Goal: Information Seeking & Learning: Learn about a topic

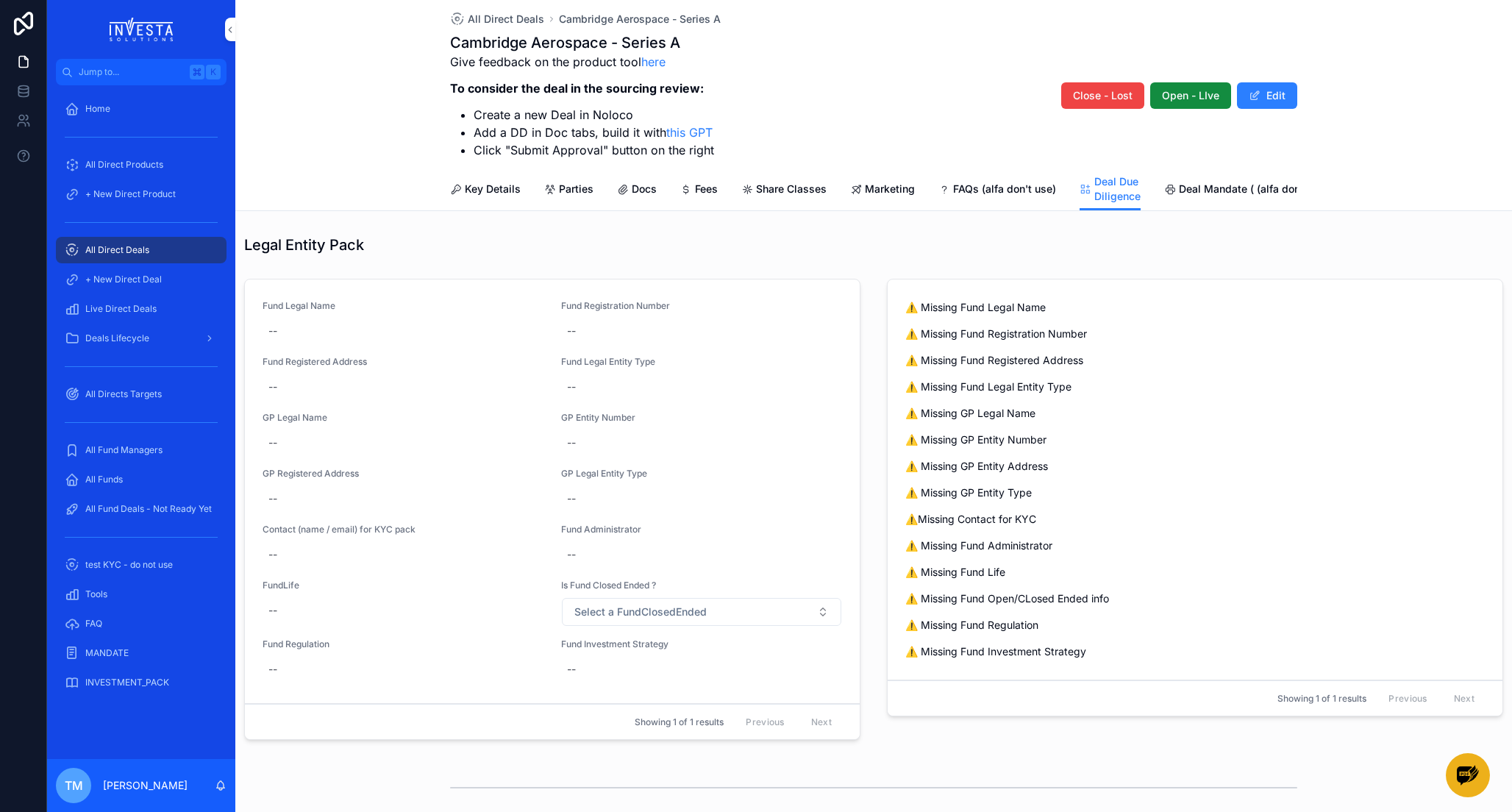
scroll to position [637, 0]
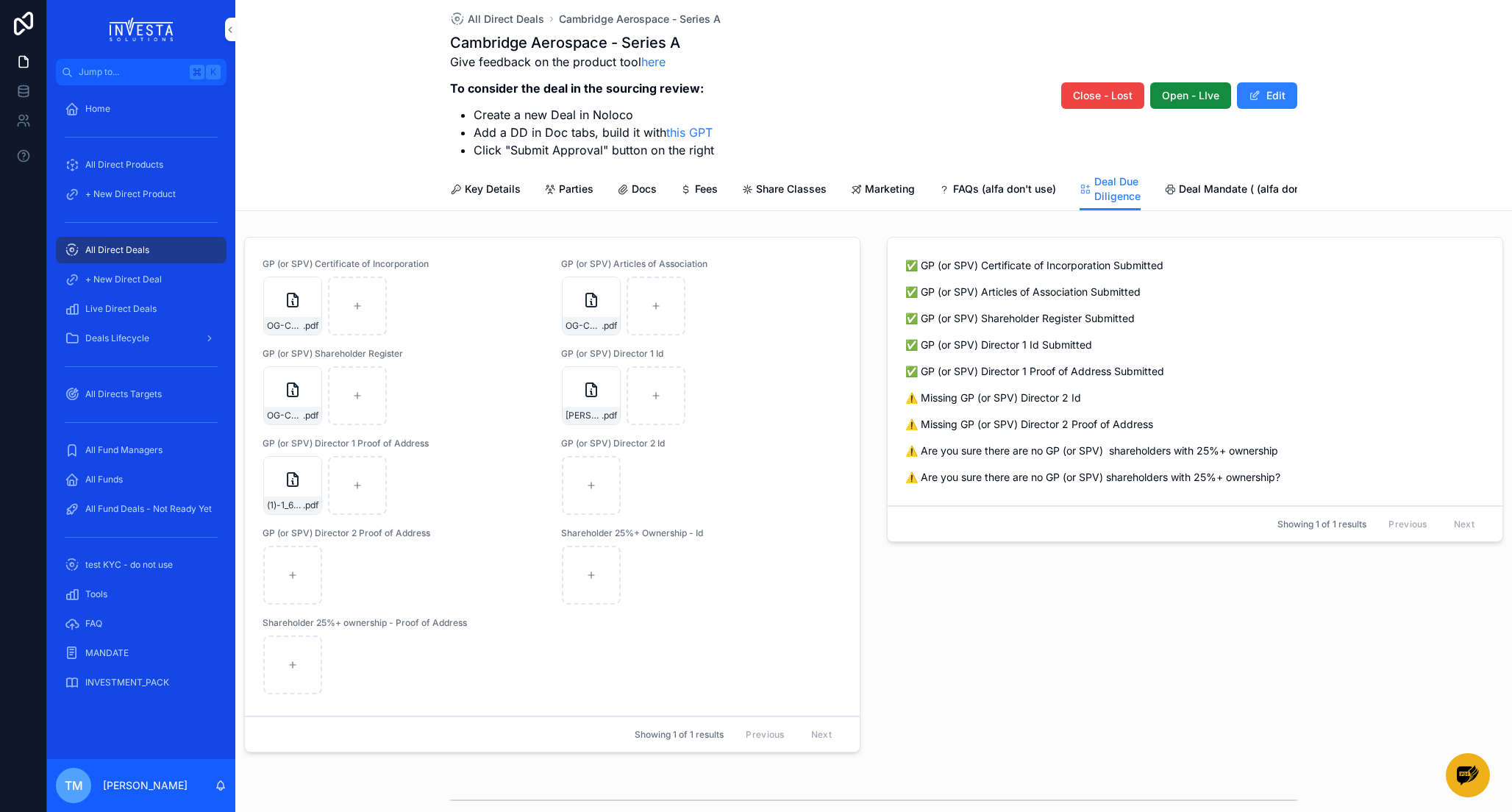
click at [115, 244] on span "All Direct Deals" at bounding box center [117, 249] width 64 height 12
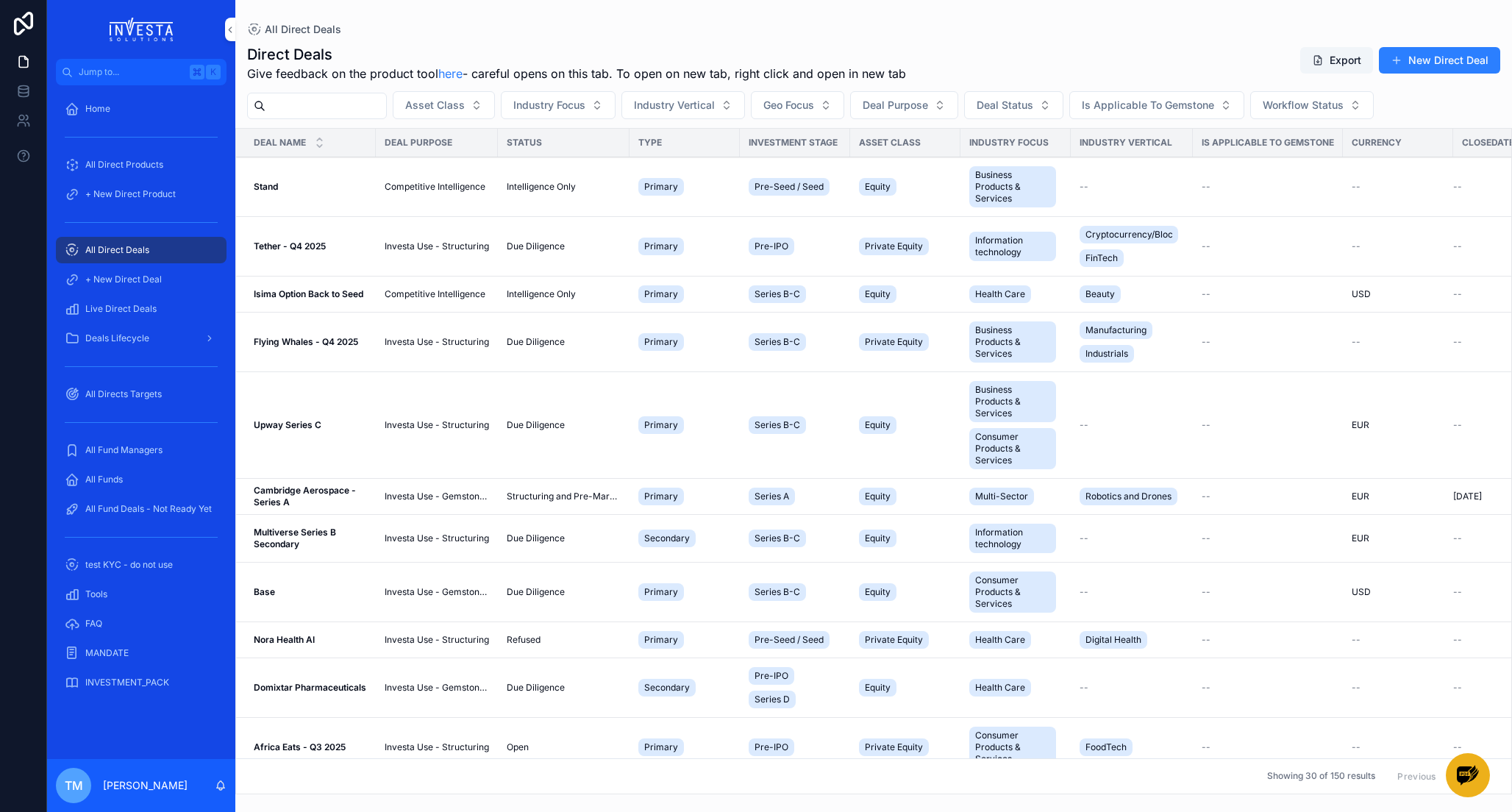
click at [114, 342] on span "Deals Lifecycle" at bounding box center [117, 338] width 64 height 12
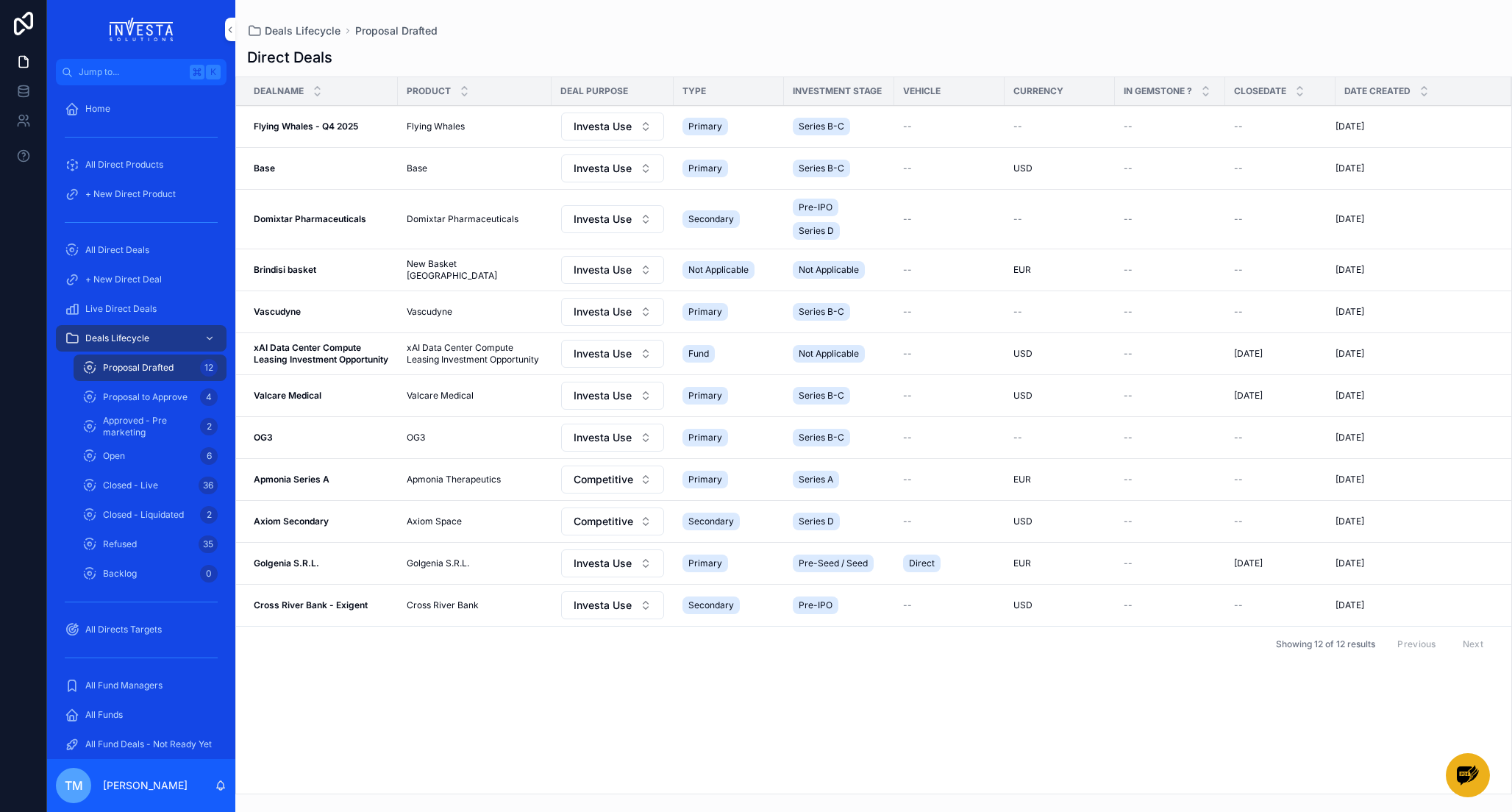
click at [134, 406] on div "Proposal to Approve 4" at bounding box center [150, 397] width 135 height 24
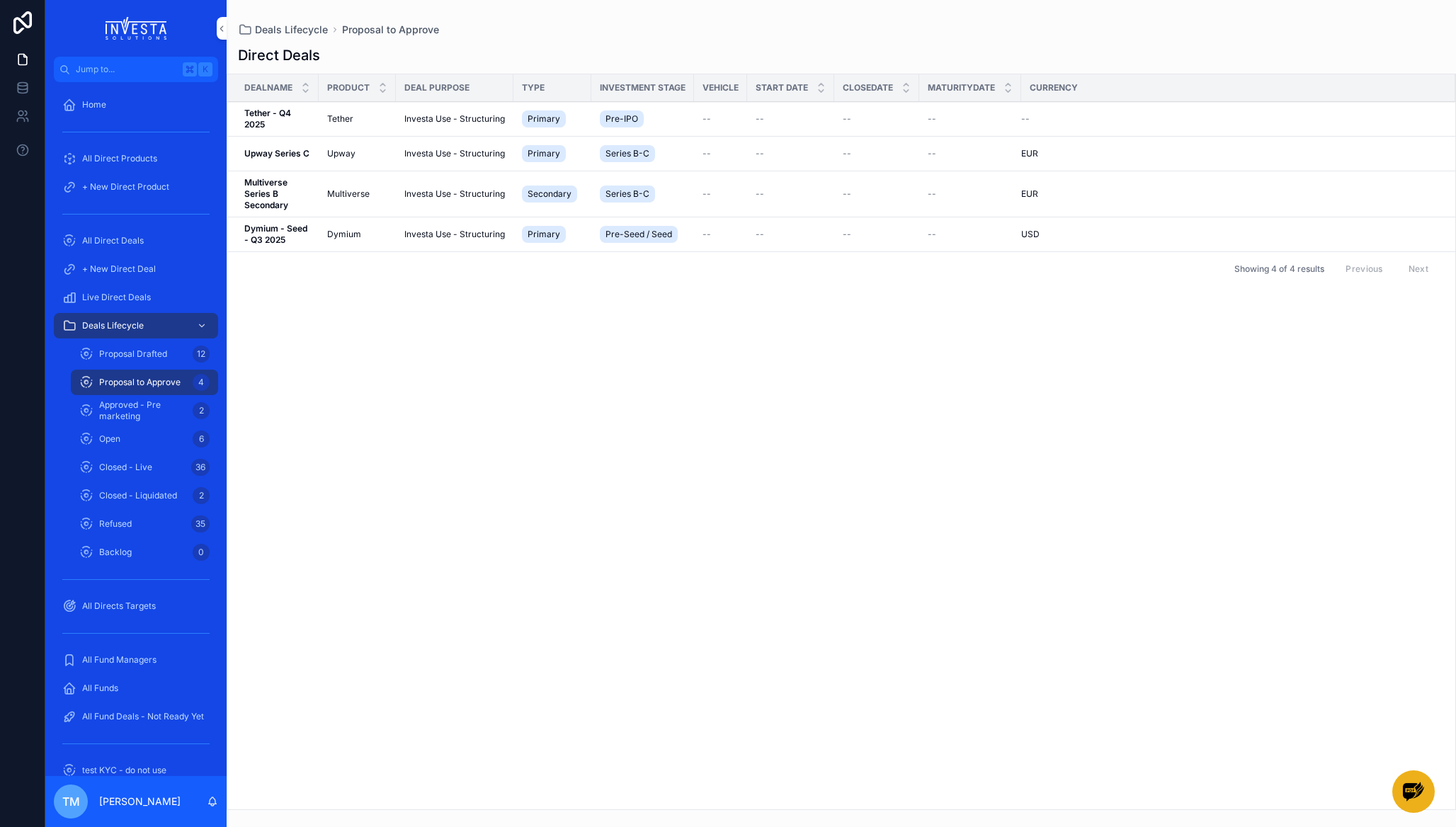
click at [274, 158] on strong "Upway Series C" at bounding box center [277, 153] width 65 height 10
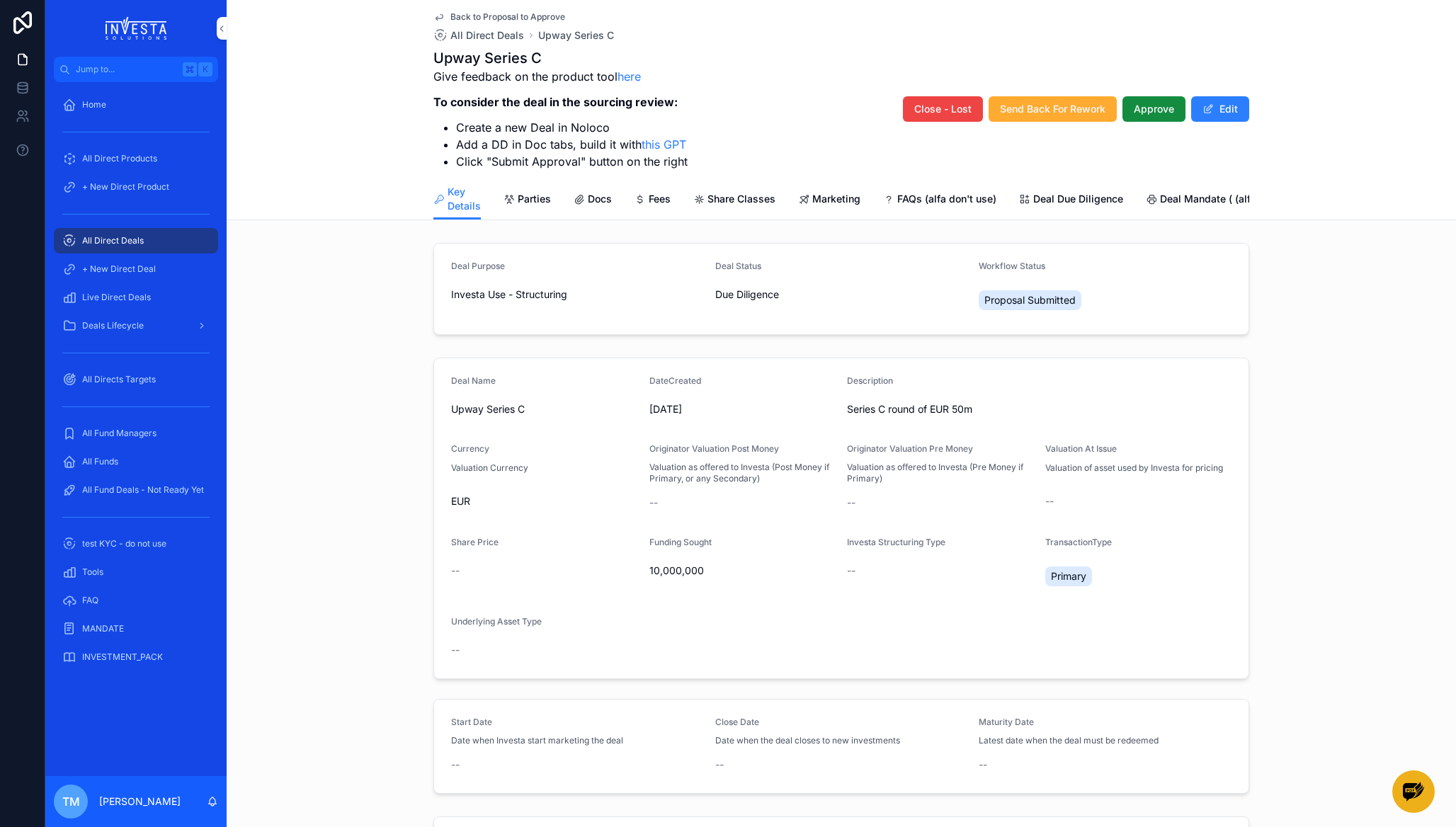
click at [1089, 200] on span "Deal Due Diligence" at bounding box center [1079, 199] width 90 height 14
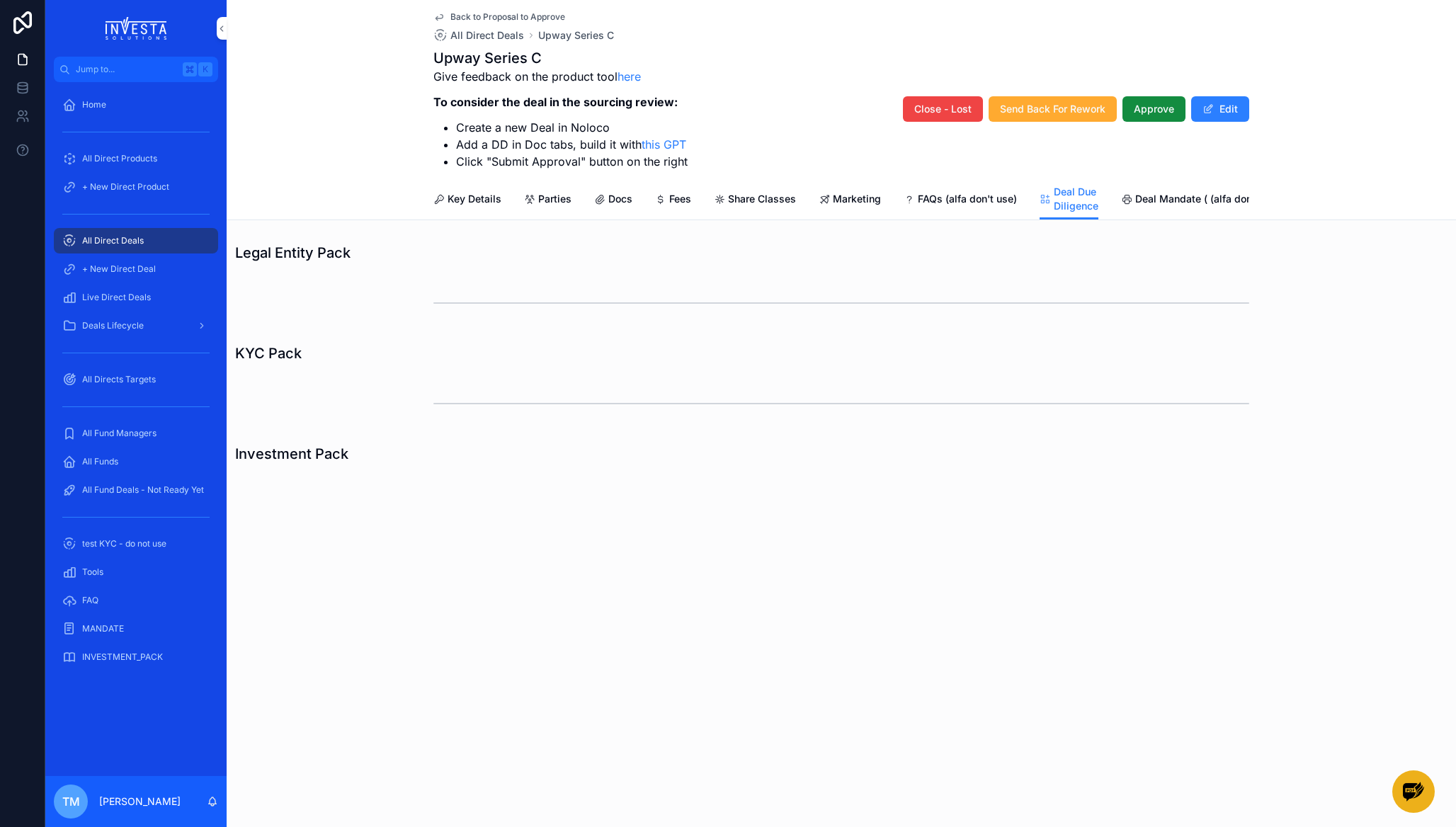
click at [473, 195] on span "Key Details" at bounding box center [474, 199] width 54 height 14
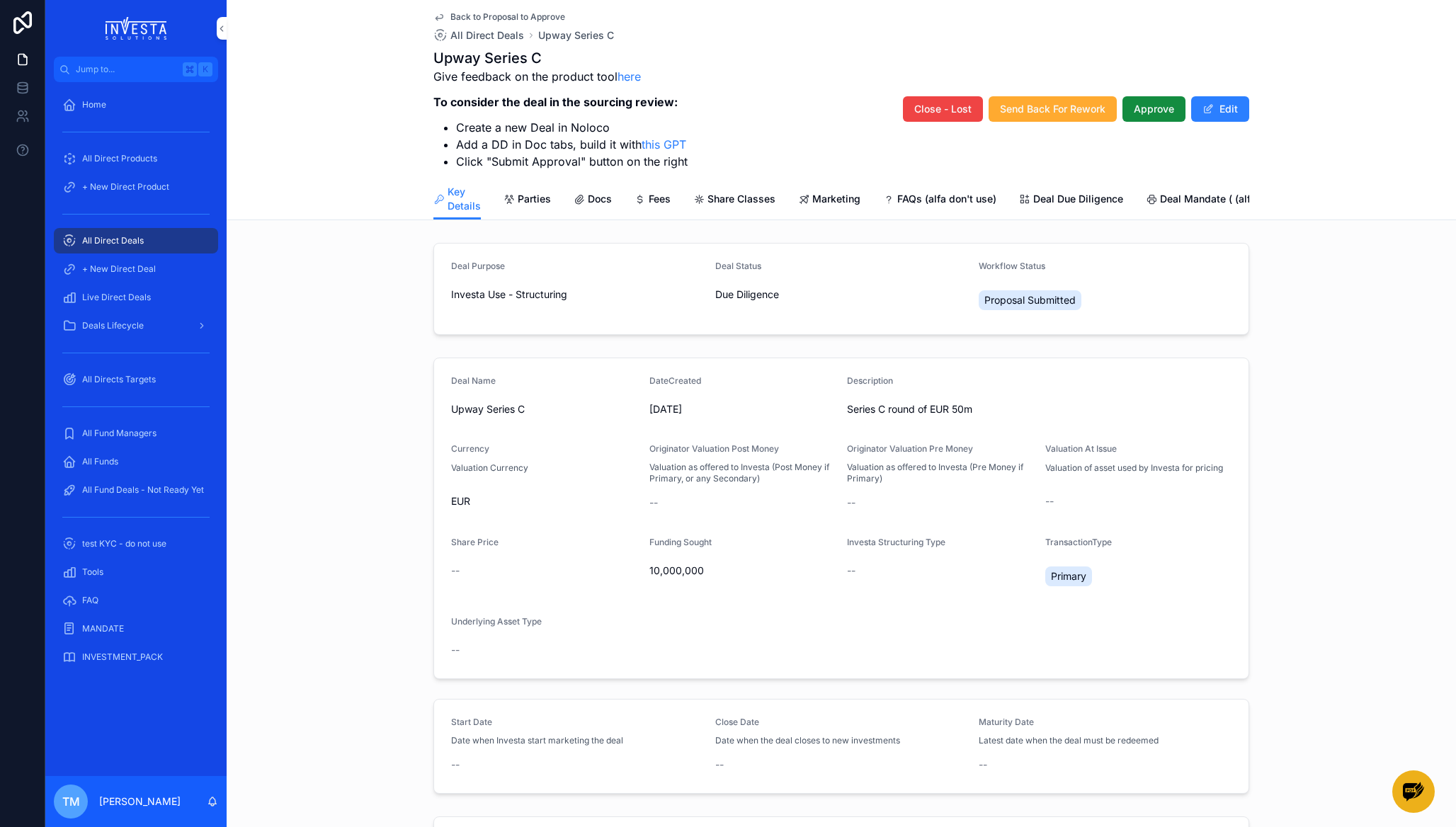
click at [1166, 198] on span "Deal Mandate ( (alfa don't use))" at bounding box center [1234, 199] width 150 height 14
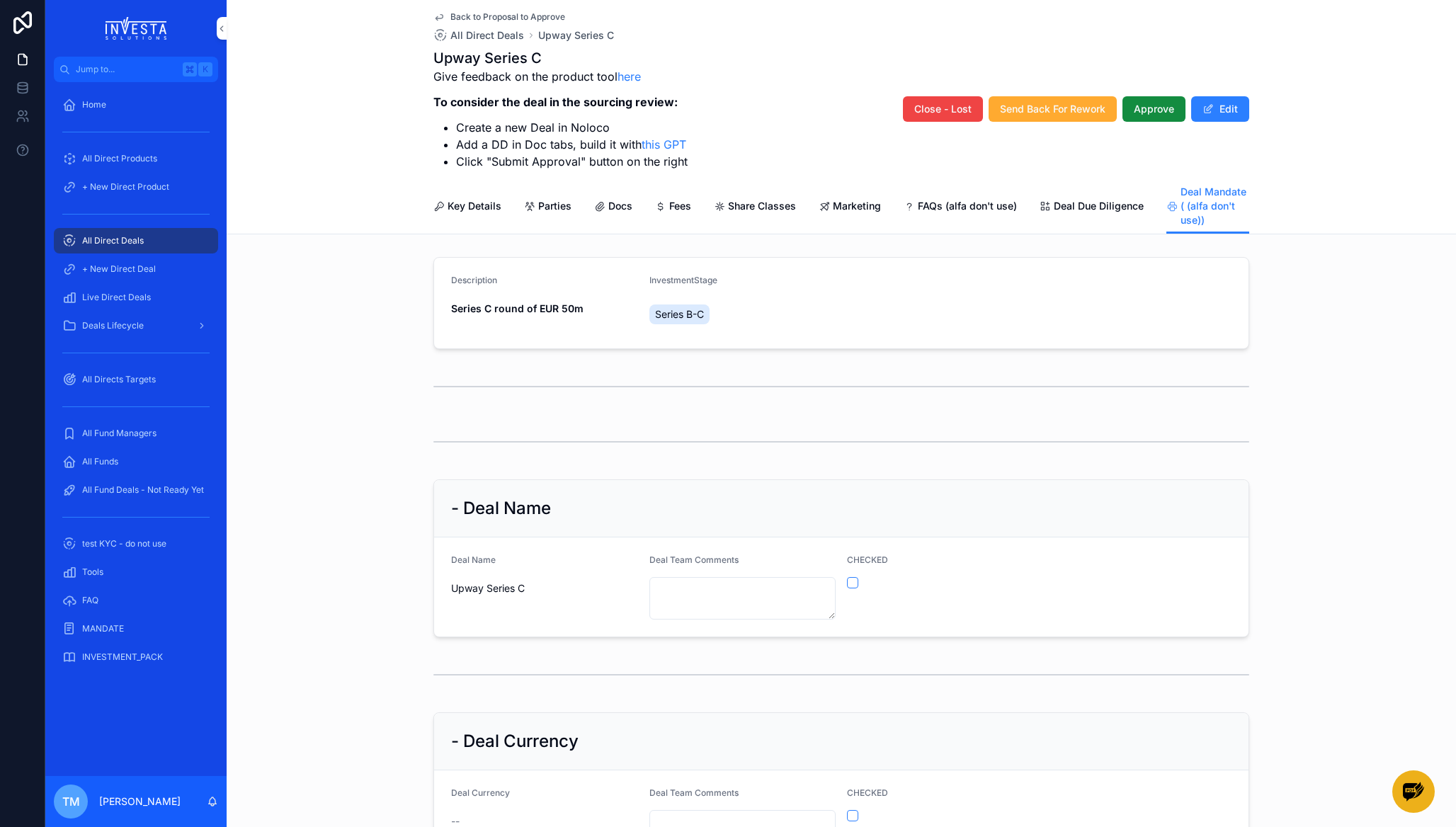
click at [462, 210] on span "Key Details" at bounding box center [474, 205] width 54 height 14
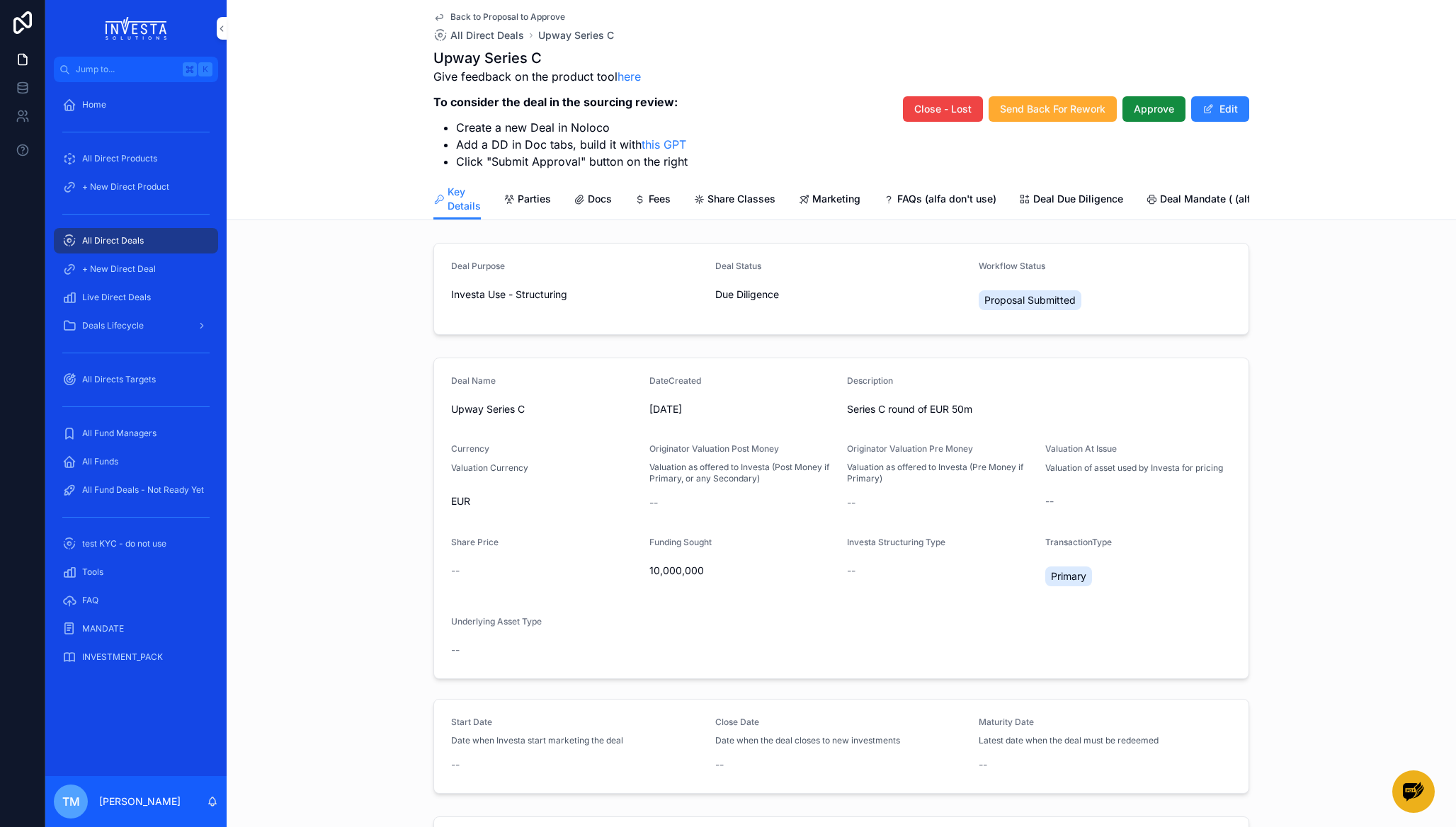
click at [593, 196] on span "Docs" at bounding box center [600, 199] width 24 height 14
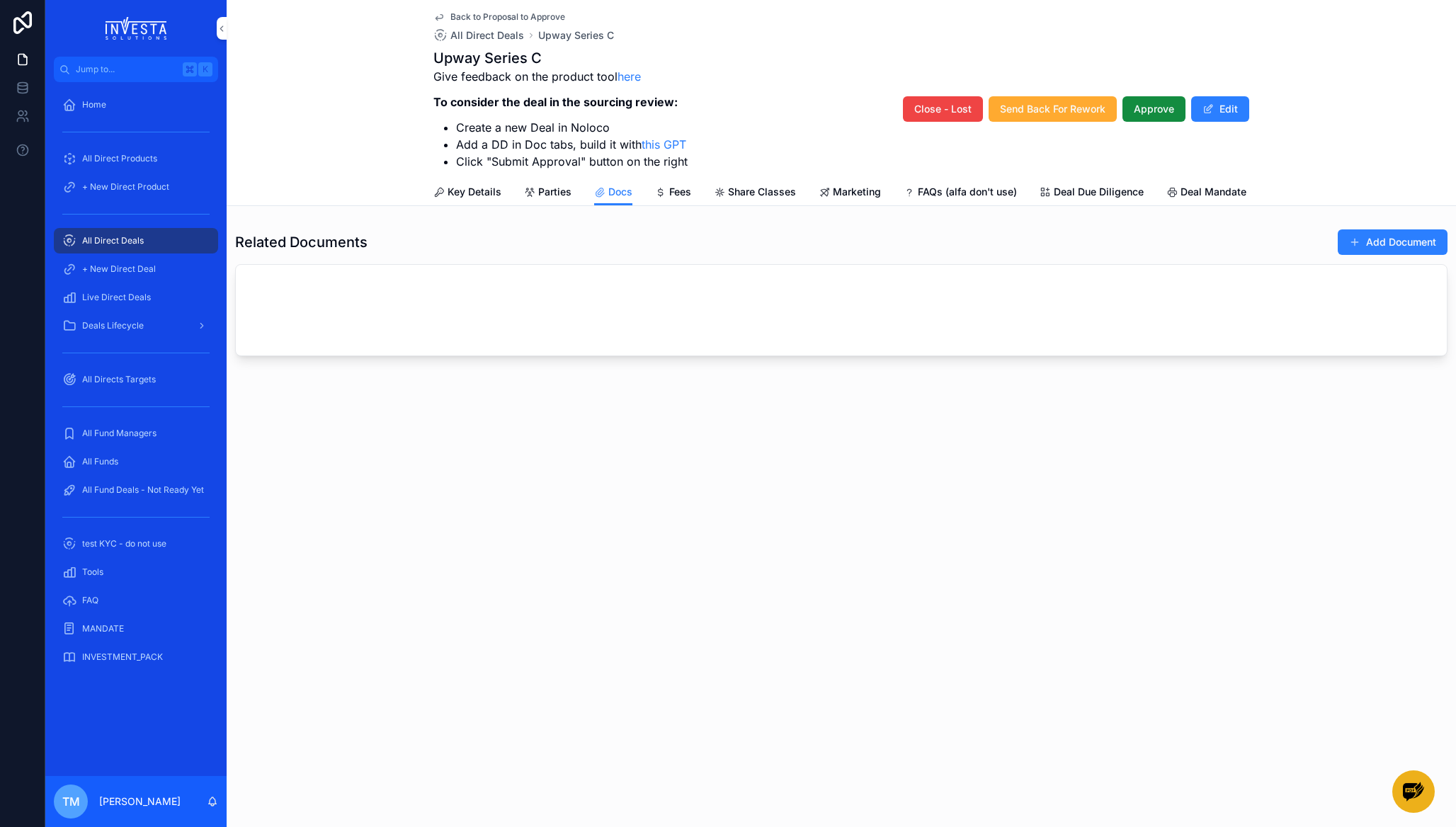
click at [131, 324] on span "Deals Lifecycle" at bounding box center [112, 325] width 61 height 11
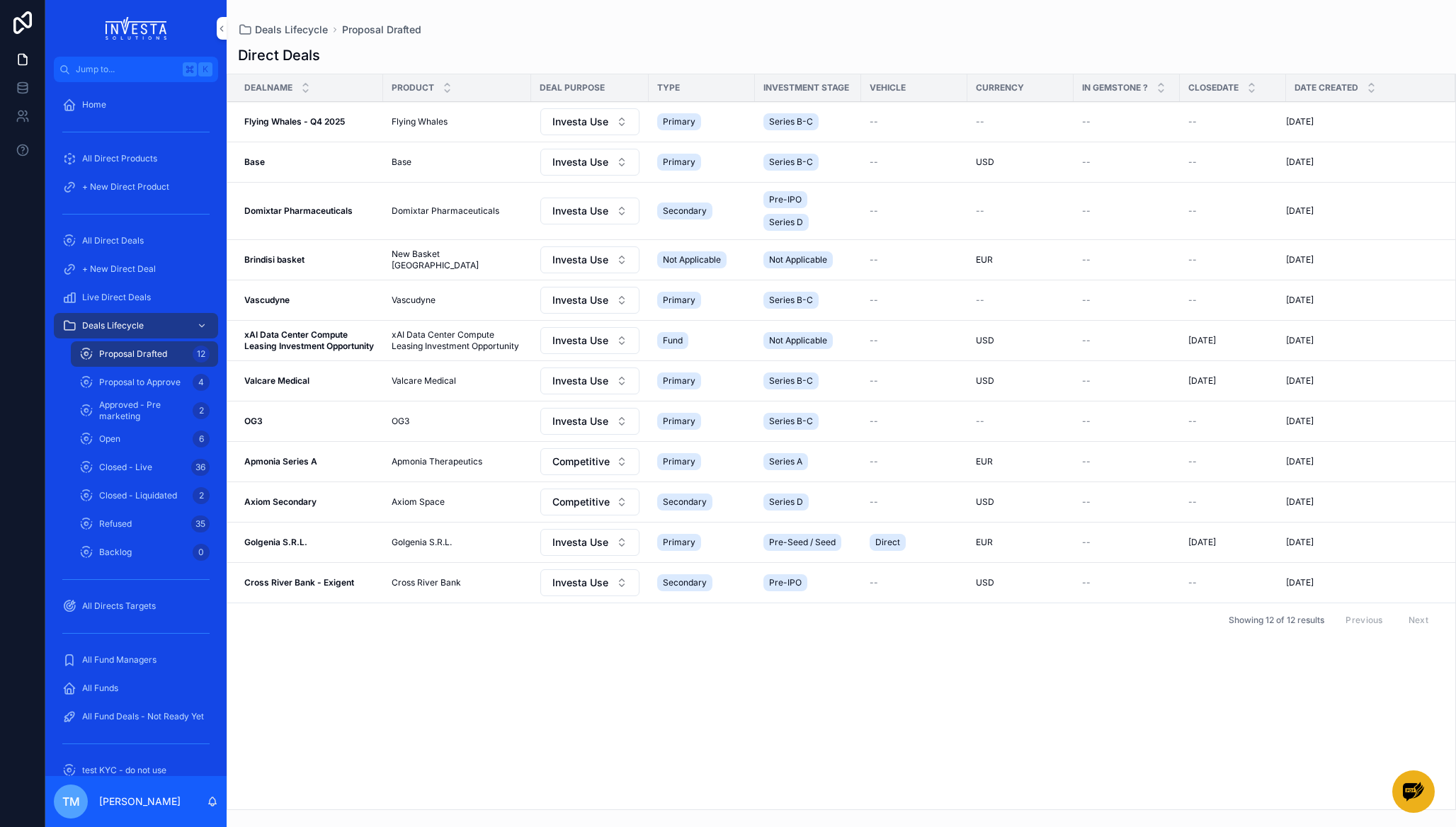
click at [131, 344] on div "Proposal Drafted 12" at bounding box center [144, 354] width 130 height 23
click at [140, 385] on span "Proposal to Approve" at bounding box center [140, 382] width 81 height 11
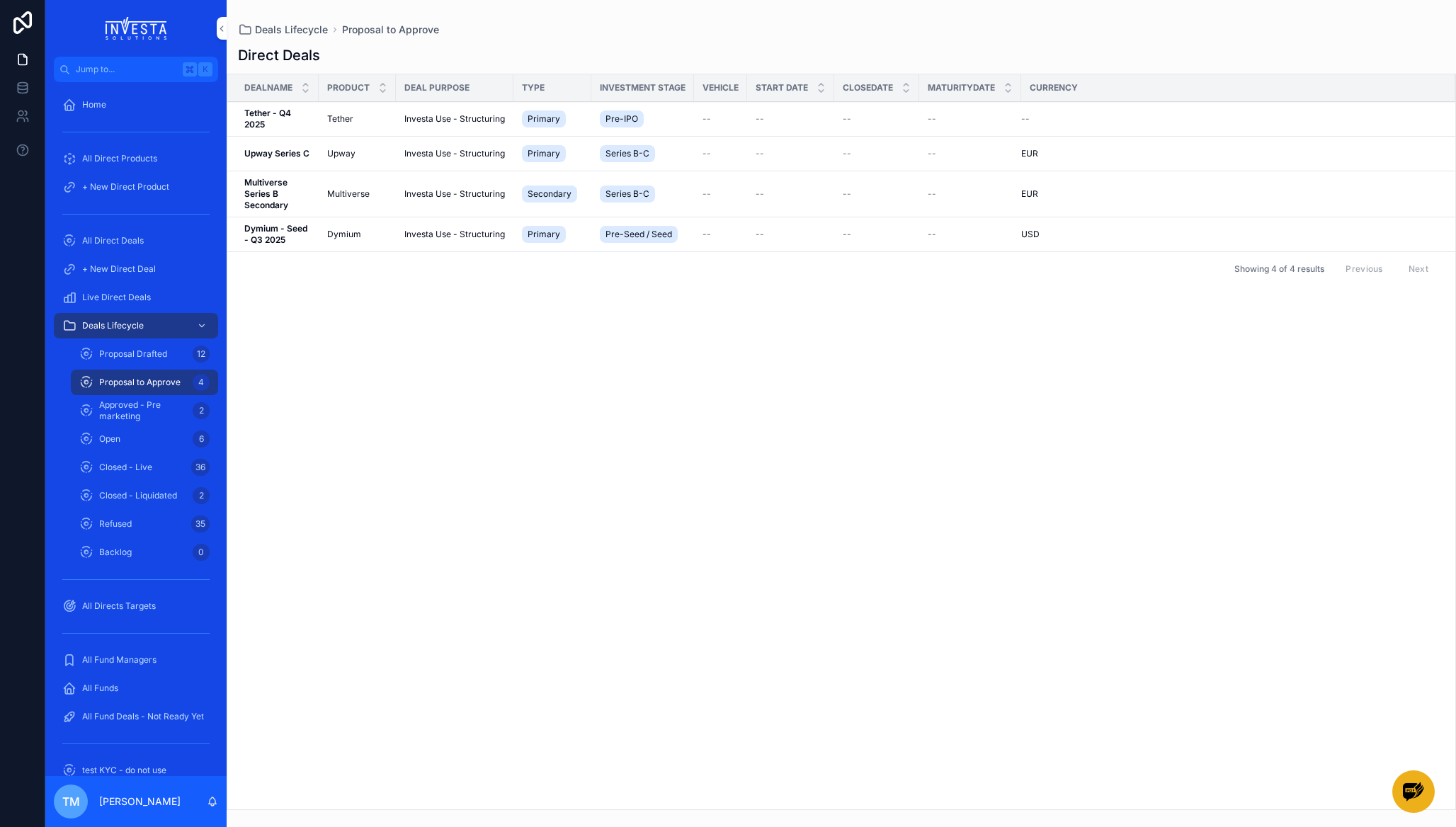
click at [270, 189] on strong "Multiverse Series B Secondary" at bounding box center [267, 193] width 45 height 33
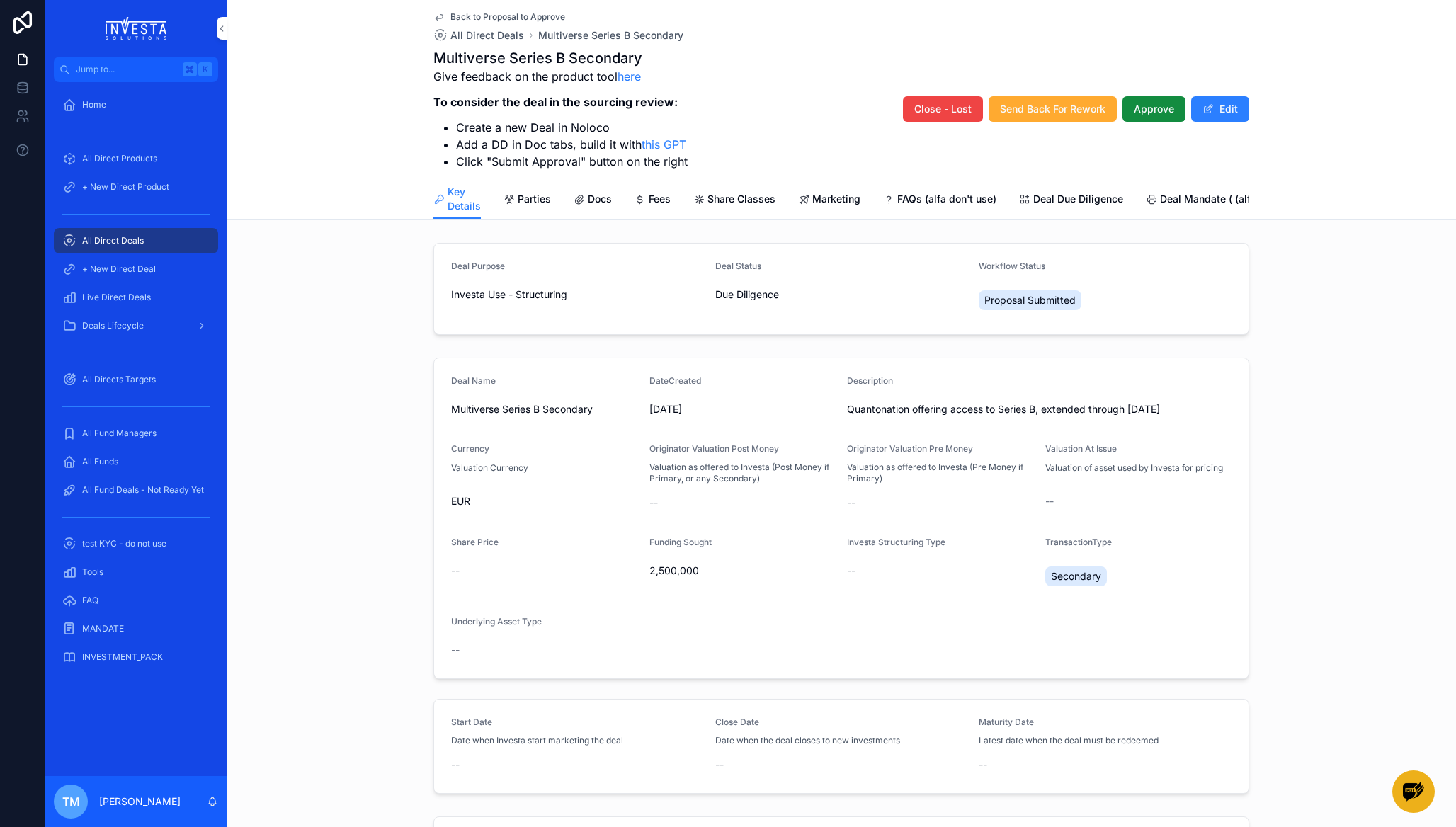
click at [1070, 207] on link "Deal Due Diligence" at bounding box center [1070, 200] width 104 height 28
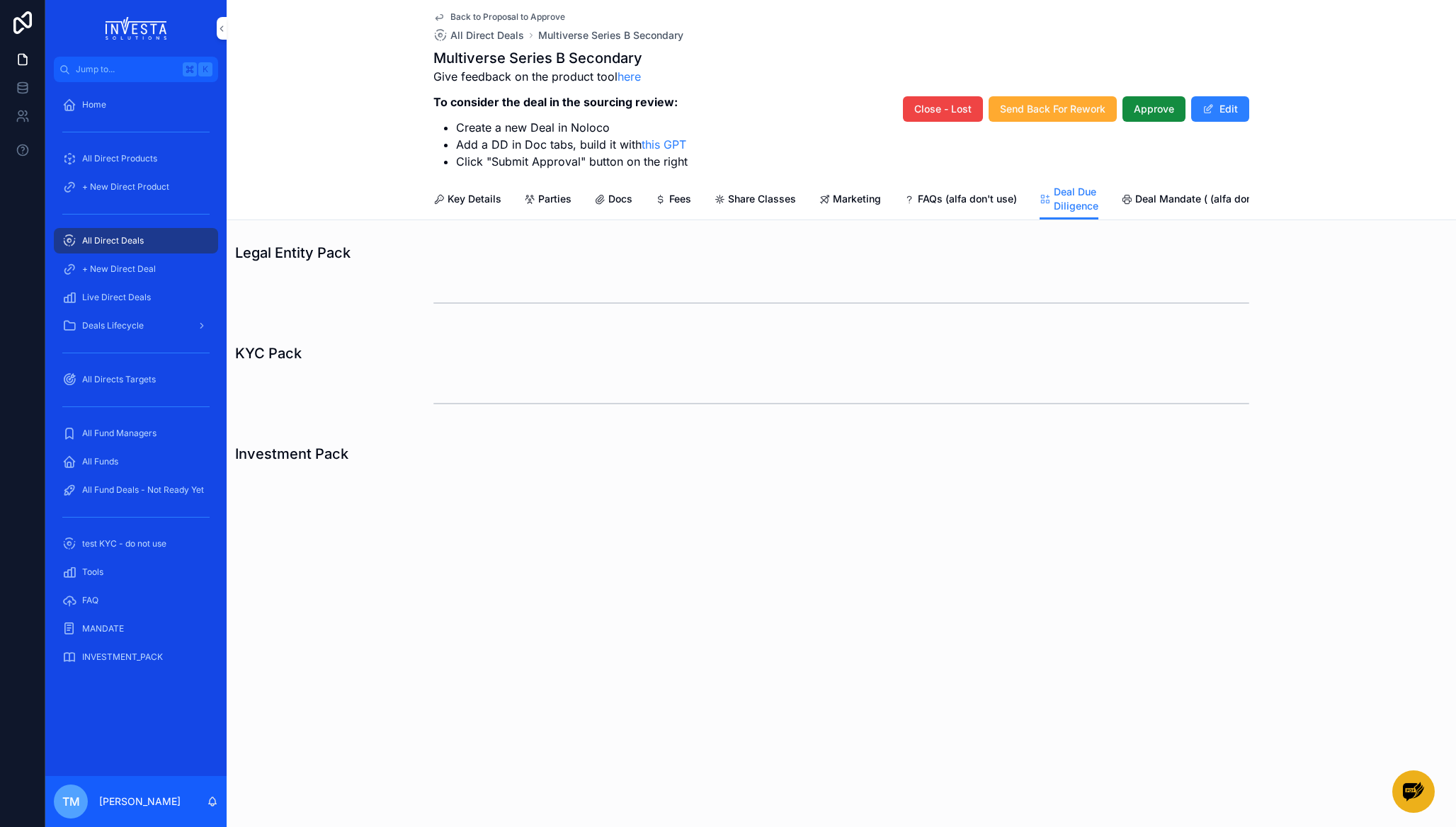
click at [1191, 203] on span "Deal Mandate ( (alfa don't use))" at bounding box center [1210, 199] width 150 height 14
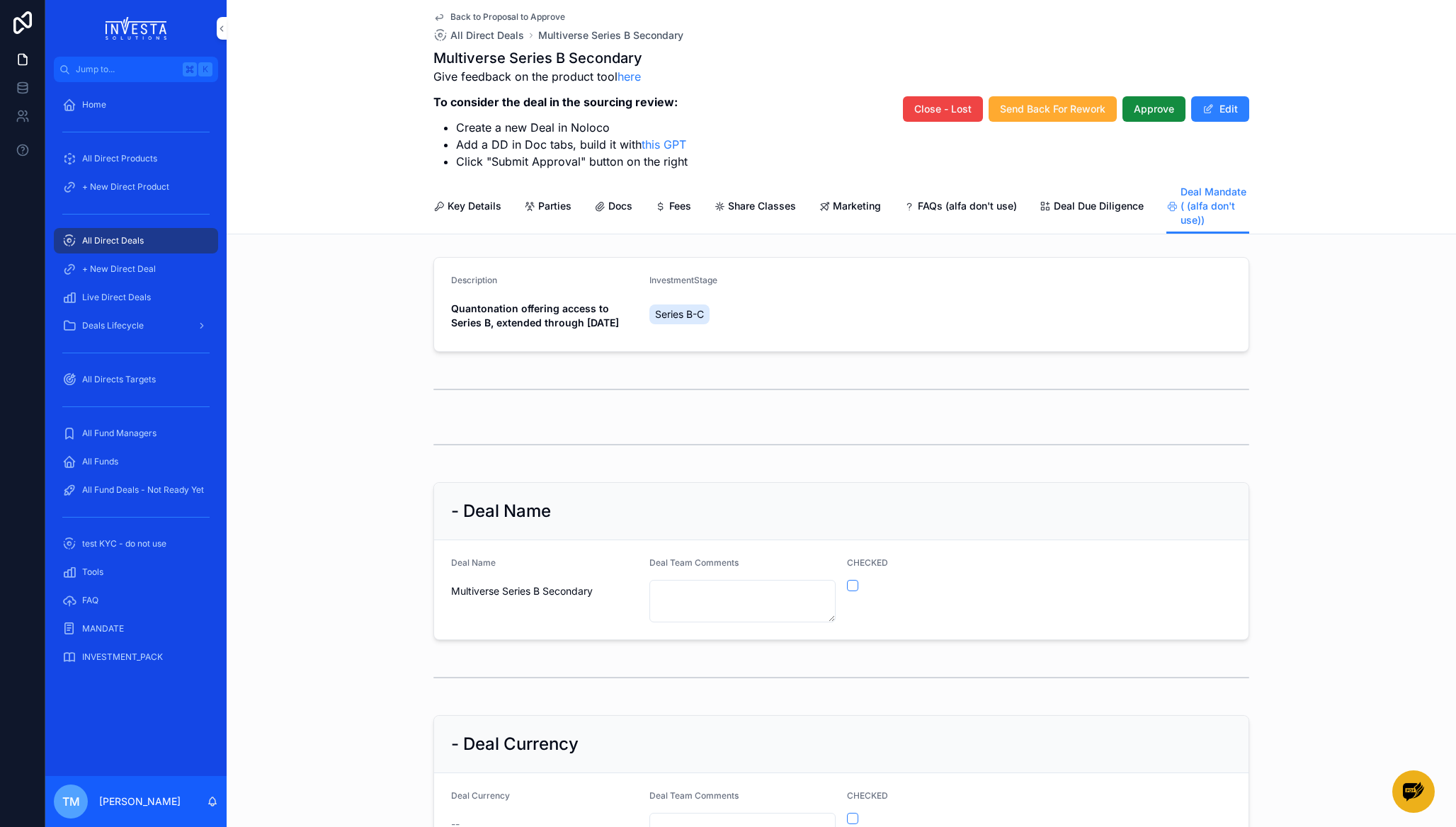
click at [858, 207] on span "Marketing" at bounding box center [856, 205] width 48 height 14
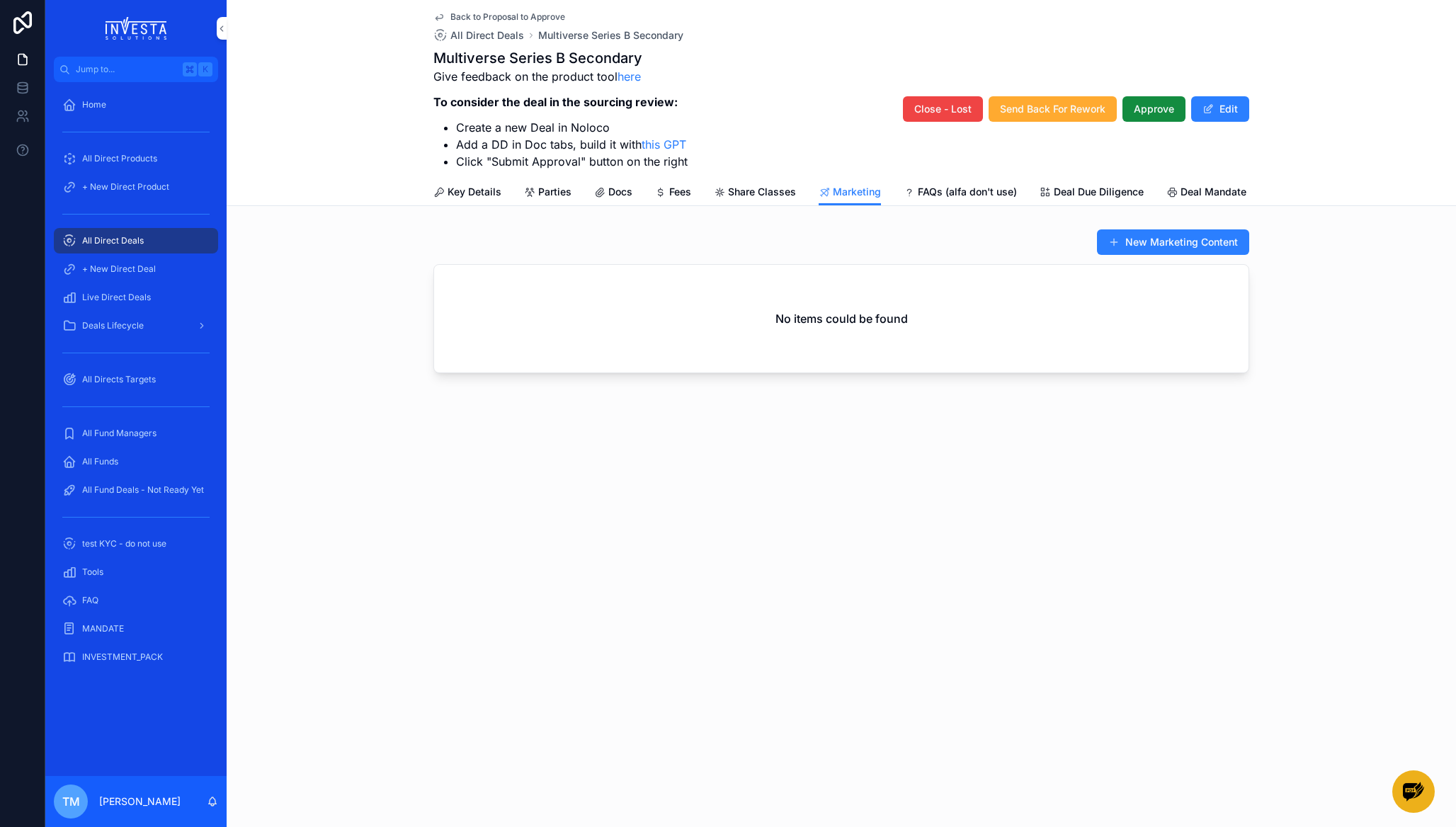
click at [622, 191] on span "Docs" at bounding box center [620, 191] width 24 height 14
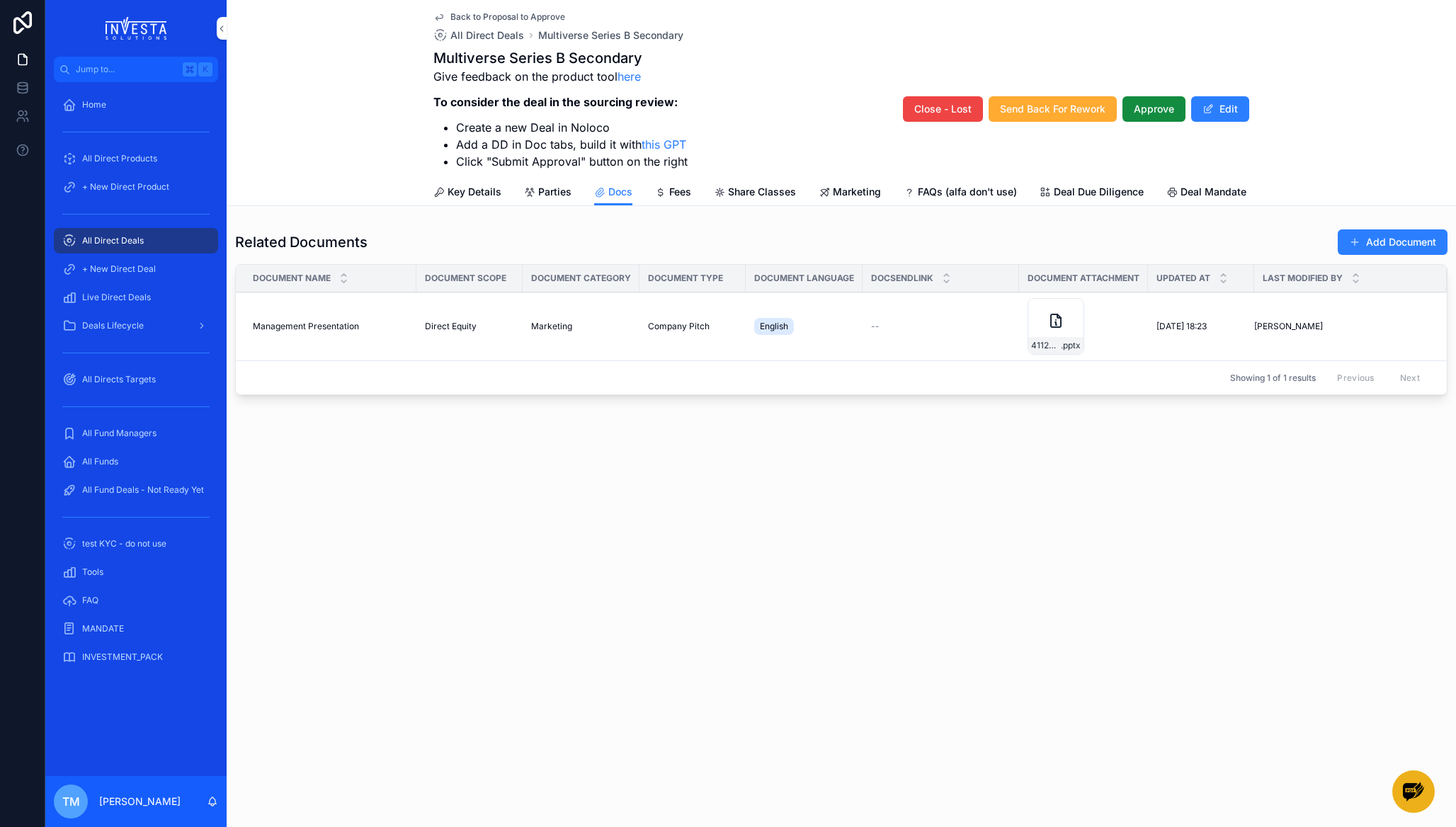
click at [1064, 334] on div "41124-Multiverse-Computing-Investment-DeckvF-----Read-Only-4 .pptx" at bounding box center [1056, 326] width 57 height 57
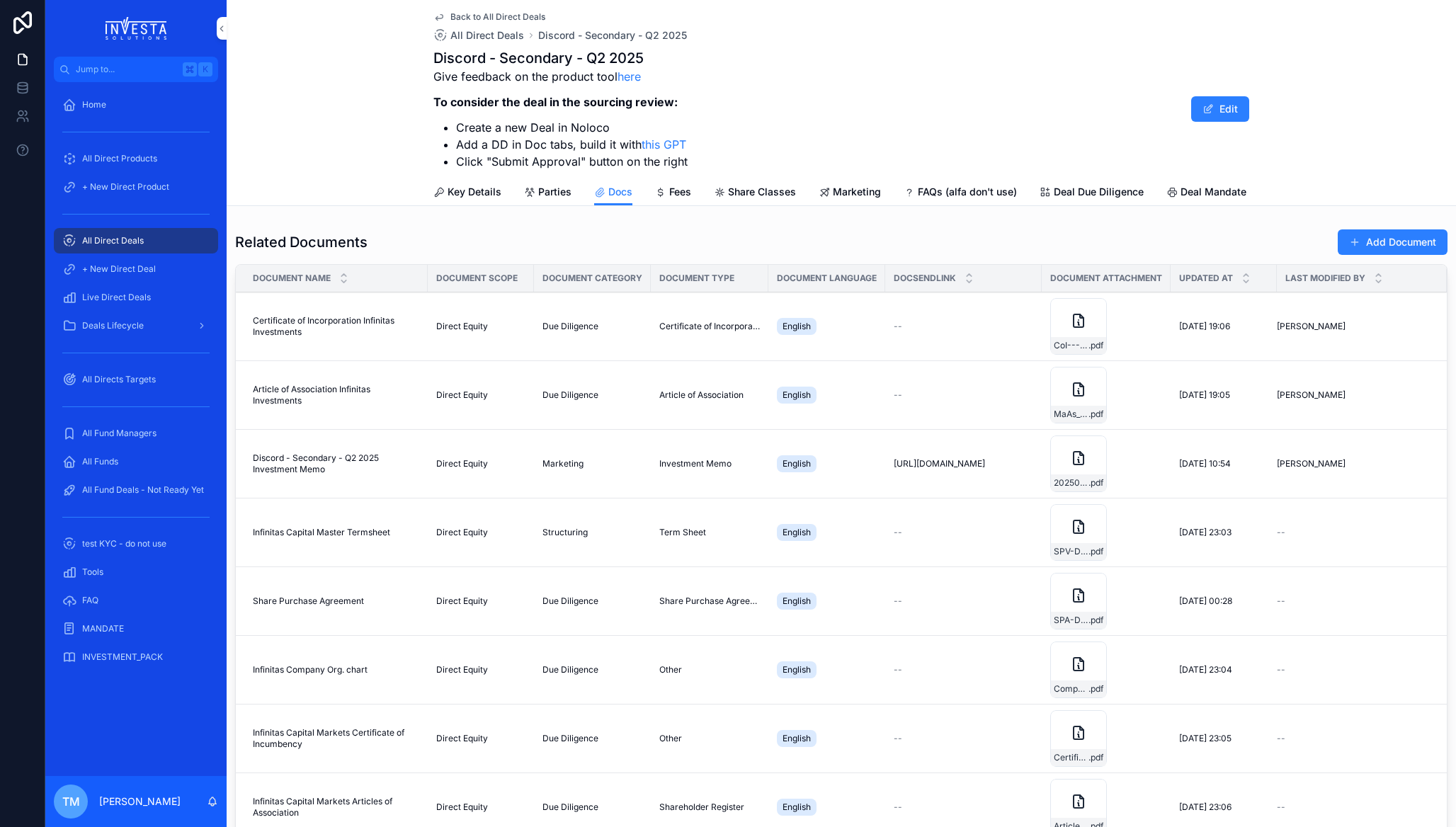
click at [133, 332] on div "Deals Lifecycle" at bounding box center [135, 326] width 147 height 23
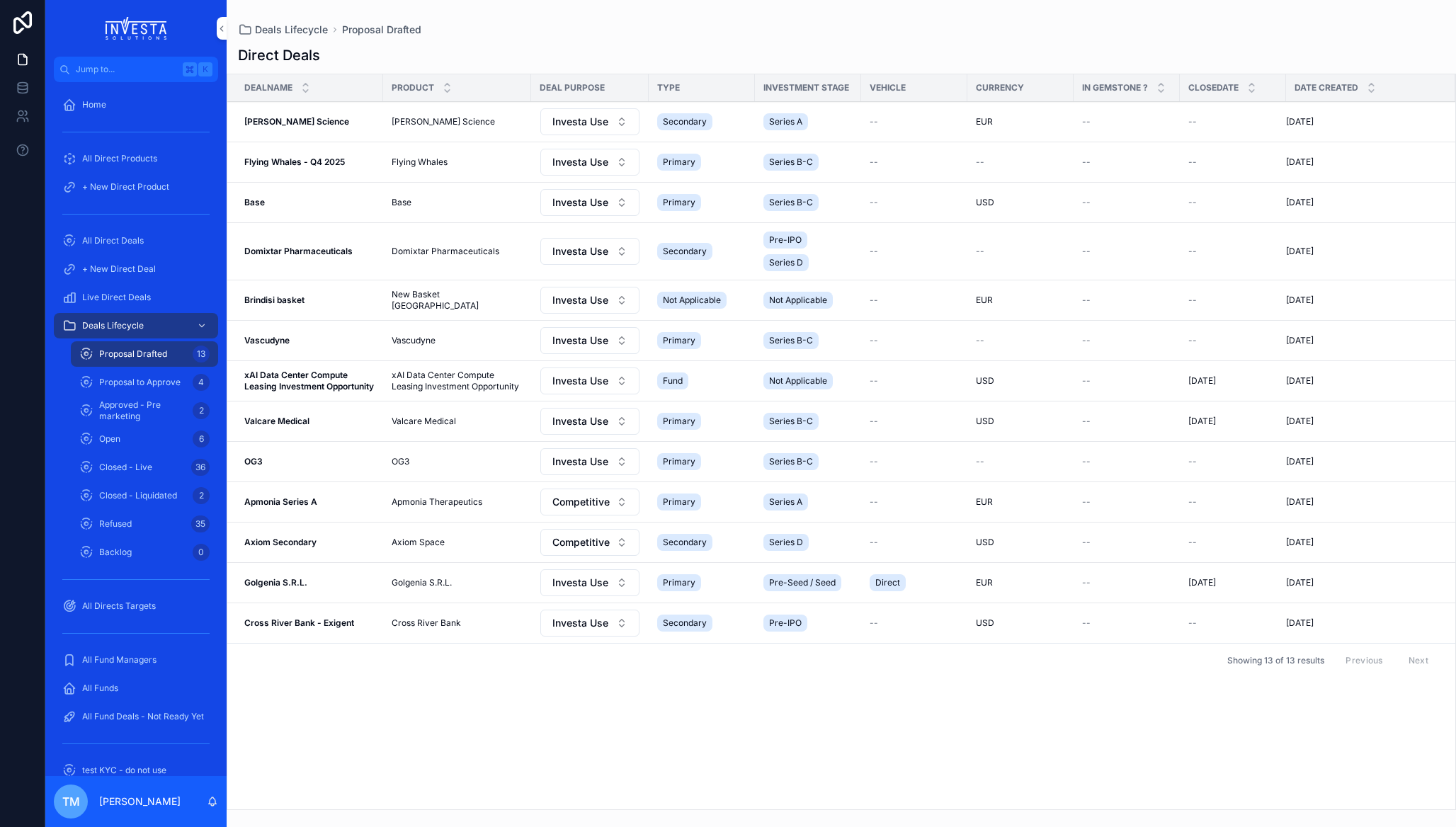
click at [136, 406] on span "Approved - Pre marketing" at bounding box center [143, 411] width 88 height 23
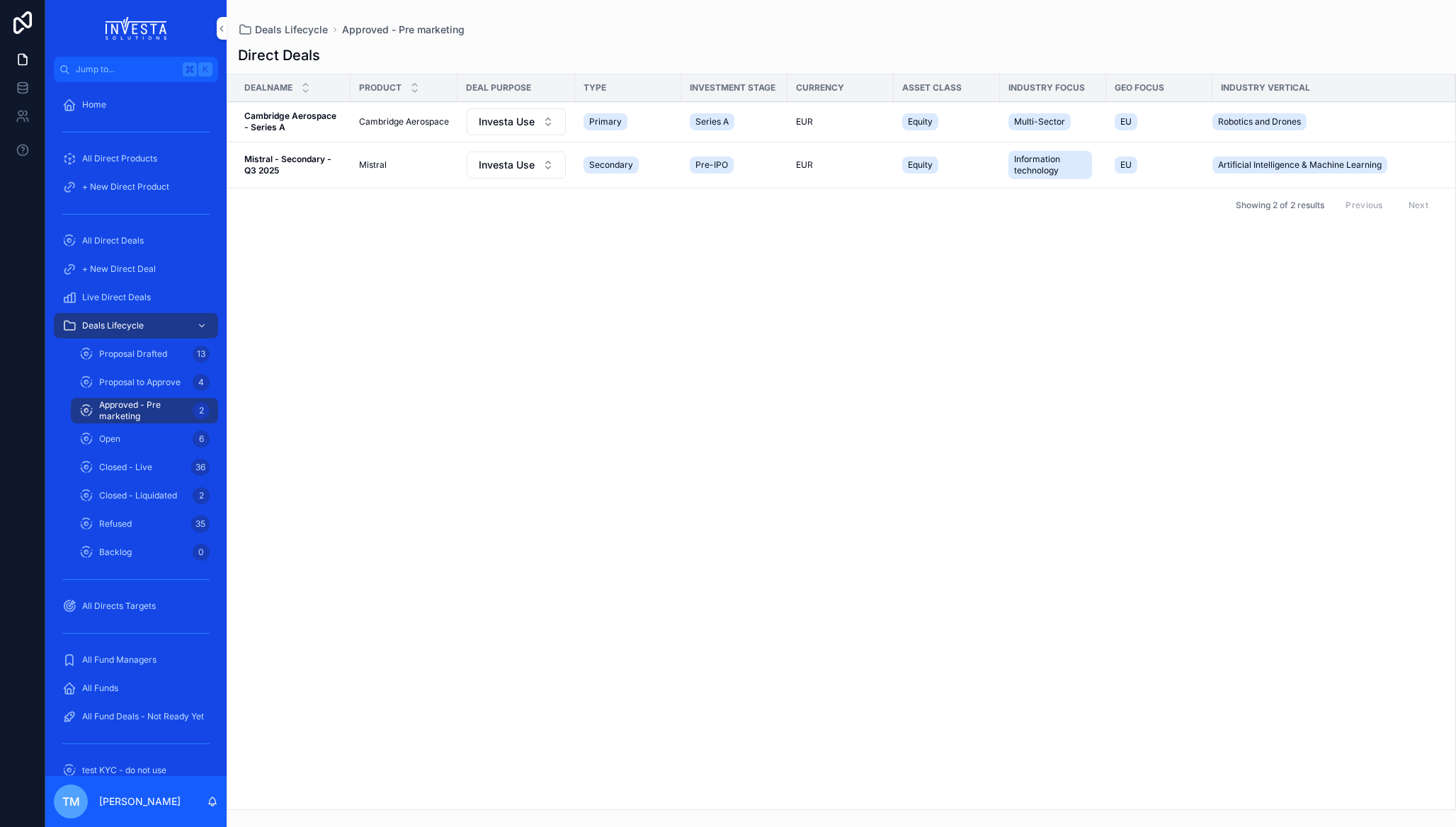
click at [298, 115] on strong "Cambridge Aerospace - Series A" at bounding box center [291, 122] width 94 height 22
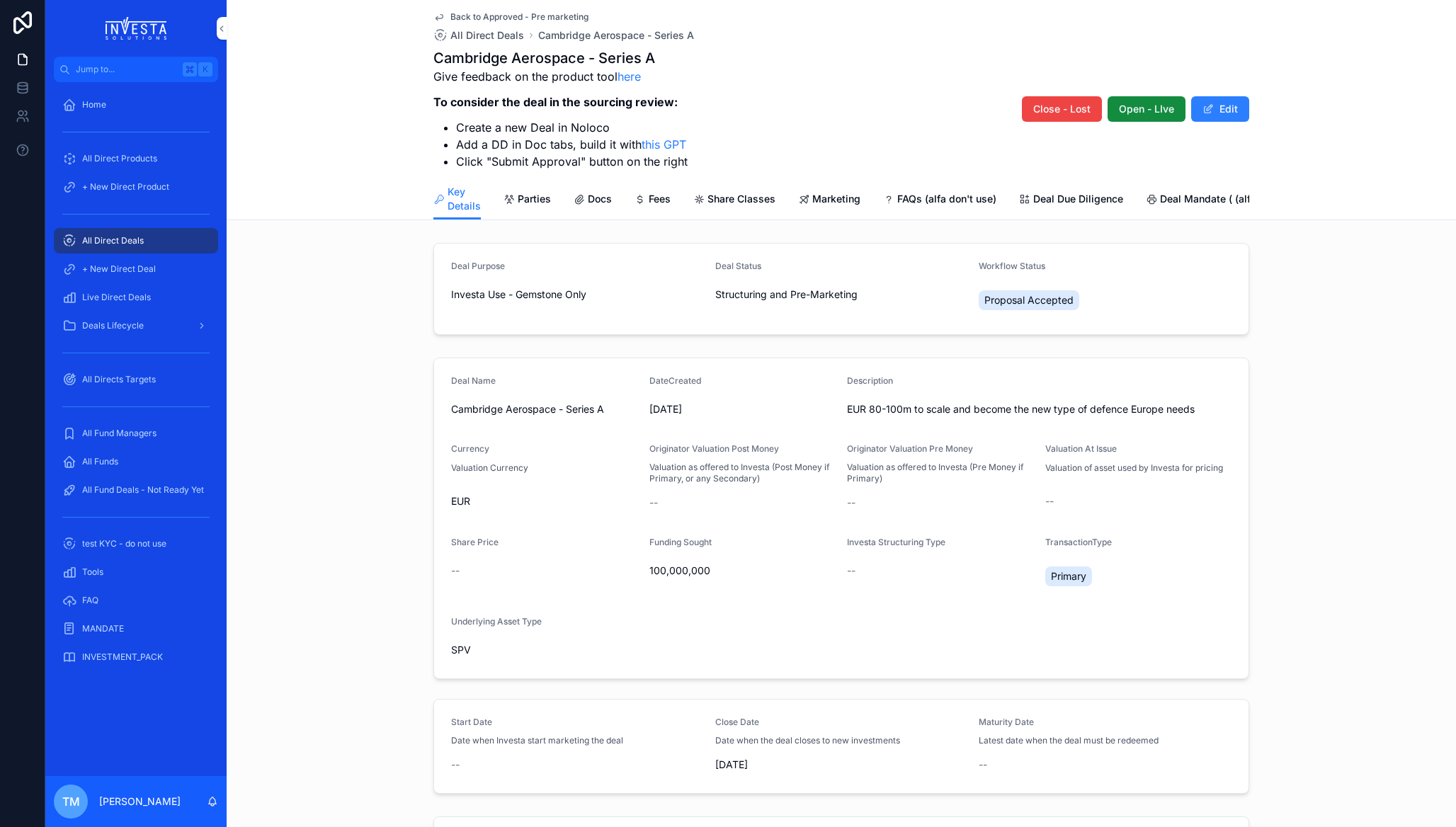
click at [1062, 202] on span "Deal Due Diligence" at bounding box center [1079, 199] width 90 height 14
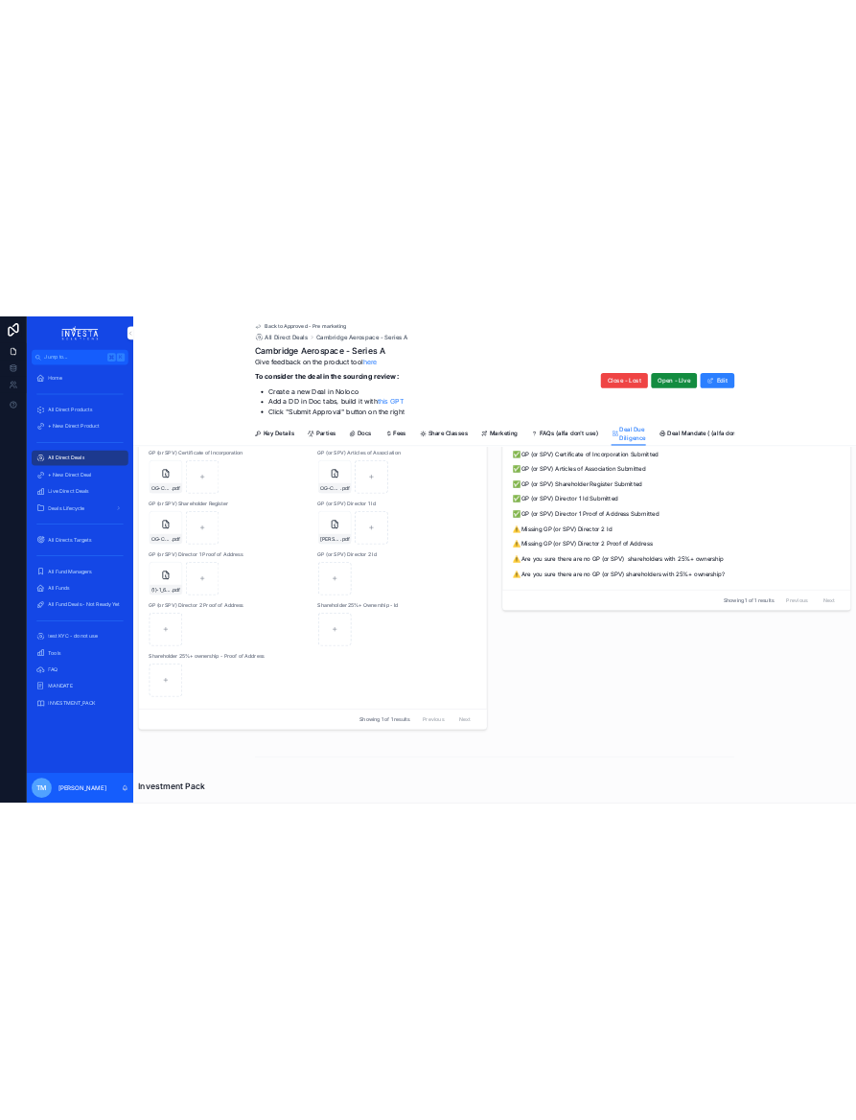
scroll to position [899, 0]
